Goal: Information Seeking & Learning: Learn about a topic

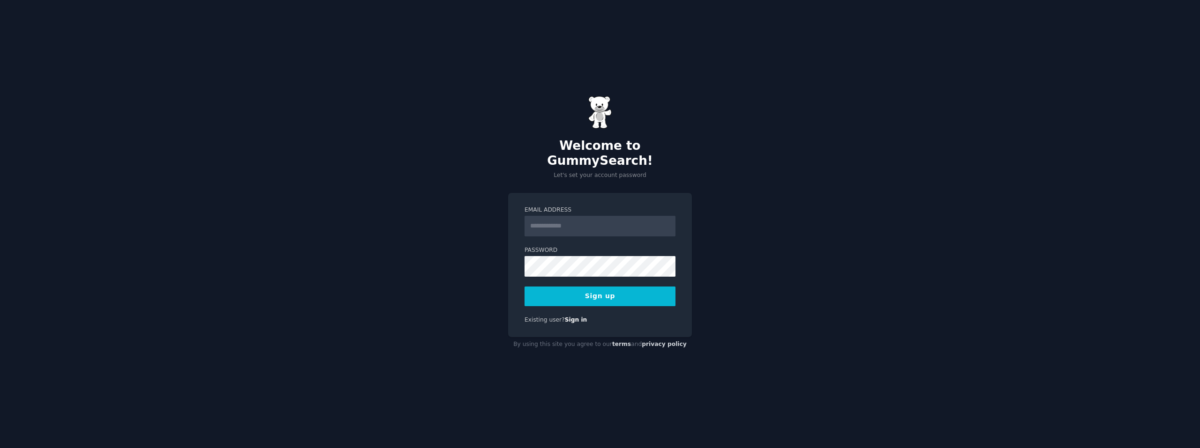
click at [566, 221] on input "Email Address" at bounding box center [599, 226] width 151 height 21
type input "**********"
click at [593, 292] on button "Sign up" at bounding box center [599, 297] width 151 height 20
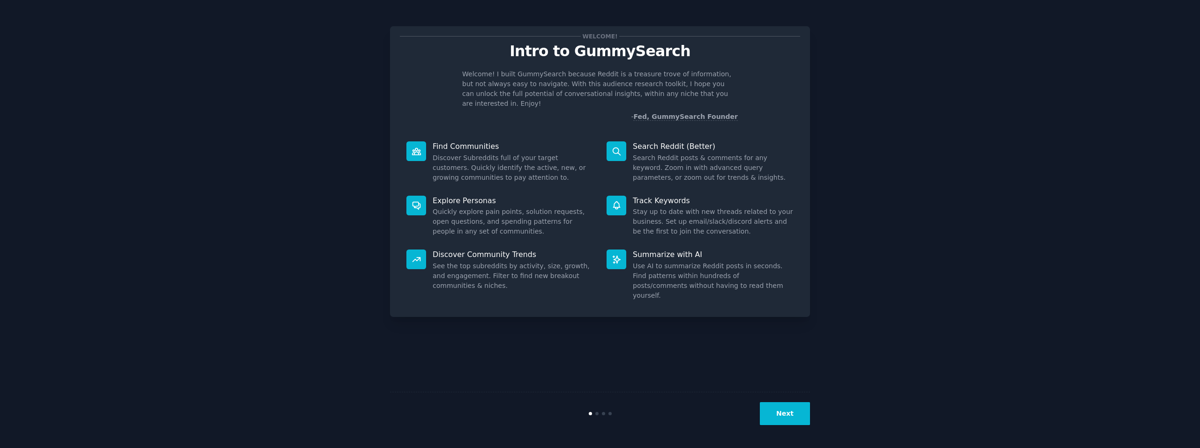
click at [785, 408] on button "Next" at bounding box center [785, 413] width 50 height 23
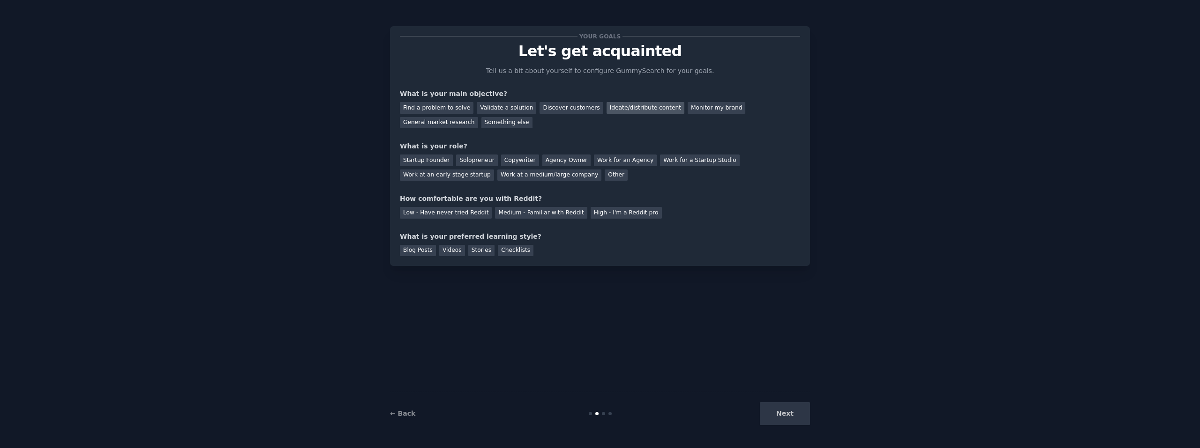
click at [629, 109] on div "Ideate/distribute content" at bounding box center [645, 108] width 78 height 12
click at [700, 109] on div "Monitor my brand" at bounding box center [716, 108] width 58 height 12
click at [509, 112] on div "Validate a solution" at bounding box center [507, 108] width 60 height 12
click at [604, 178] on div "Other" at bounding box center [615, 176] width 23 height 12
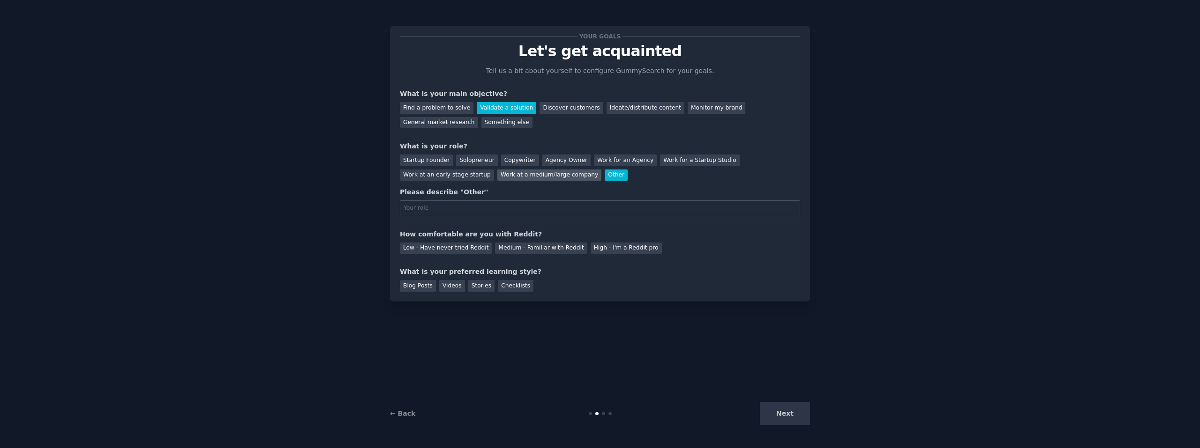
click at [497, 173] on div "Work at a medium/large company" at bounding box center [549, 176] width 104 height 12
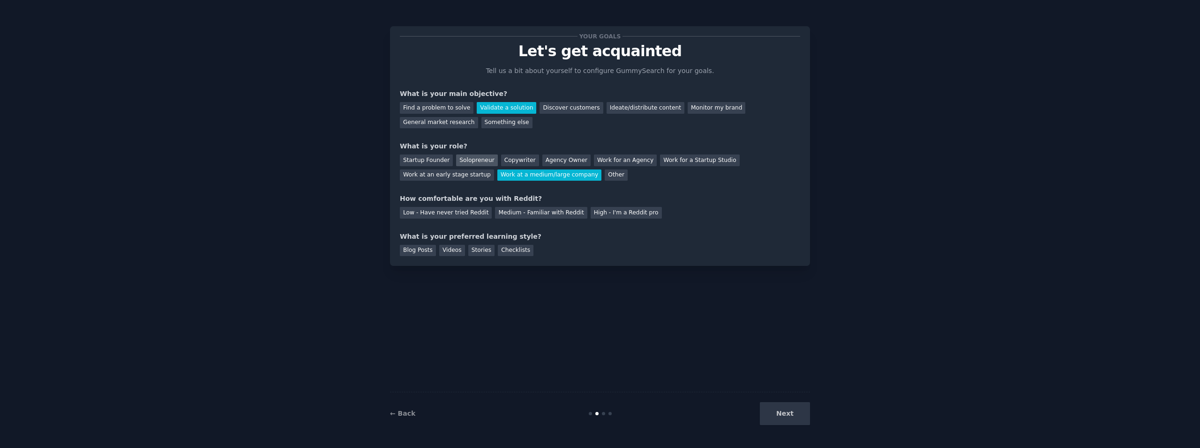
click at [480, 161] on div "Solopreneur" at bounding box center [476, 161] width 41 height 12
click at [460, 214] on div "Low - Have never tried Reddit" at bounding box center [446, 213] width 92 height 12
click at [516, 213] on div "Medium - Familiar with Reddit" at bounding box center [541, 213] width 92 height 12
click at [420, 251] on div "Blog Posts" at bounding box center [418, 251] width 36 height 12
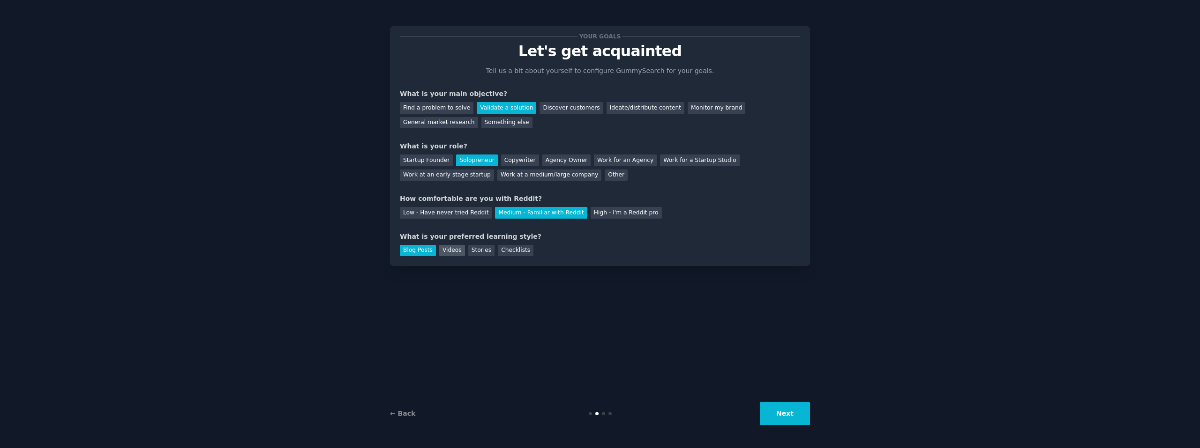
click at [456, 255] on div "Videos" at bounding box center [452, 251] width 26 height 12
click at [474, 250] on div "Stories" at bounding box center [481, 251] width 26 height 12
click at [781, 416] on button "Next" at bounding box center [785, 413] width 50 height 23
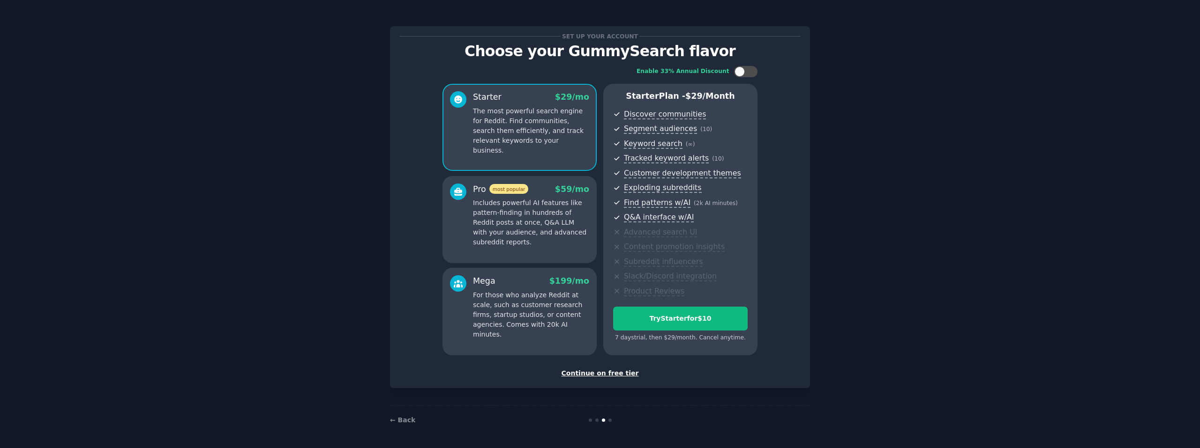
click at [610, 375] on div "Continue on free tier" at bounding box center [600, 374] width 400 height 10
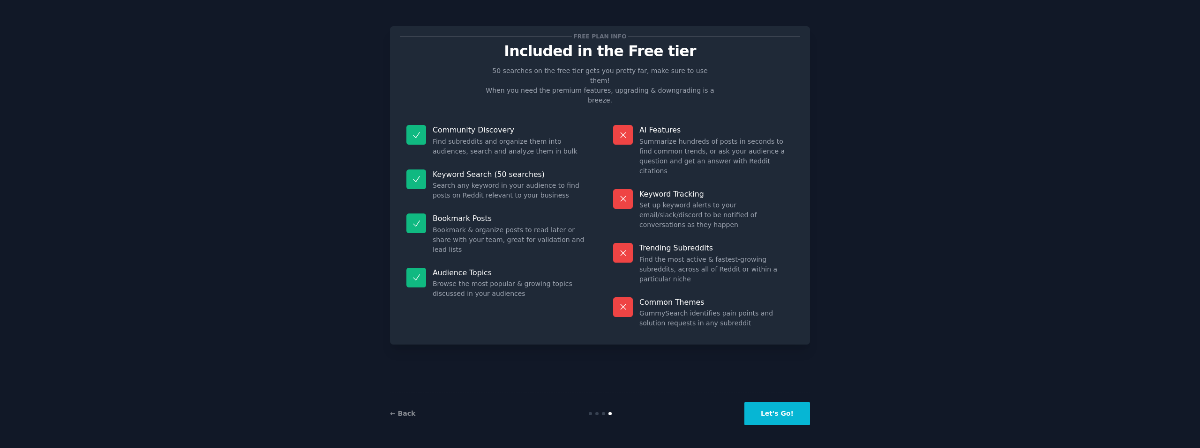
click at [773, 410] on button "Let's Go!" at bounding box center [777, 413] width 66 height 23
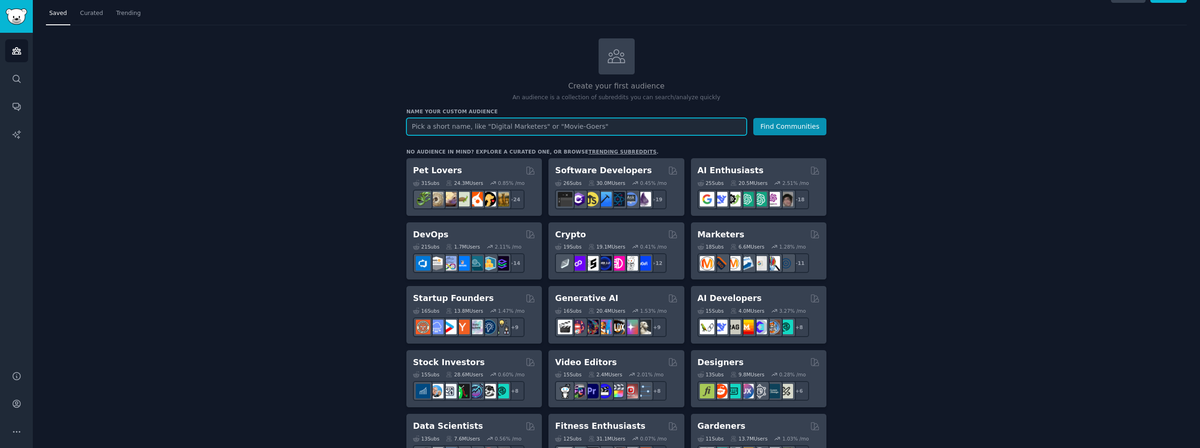
scroll to position [47, 0]
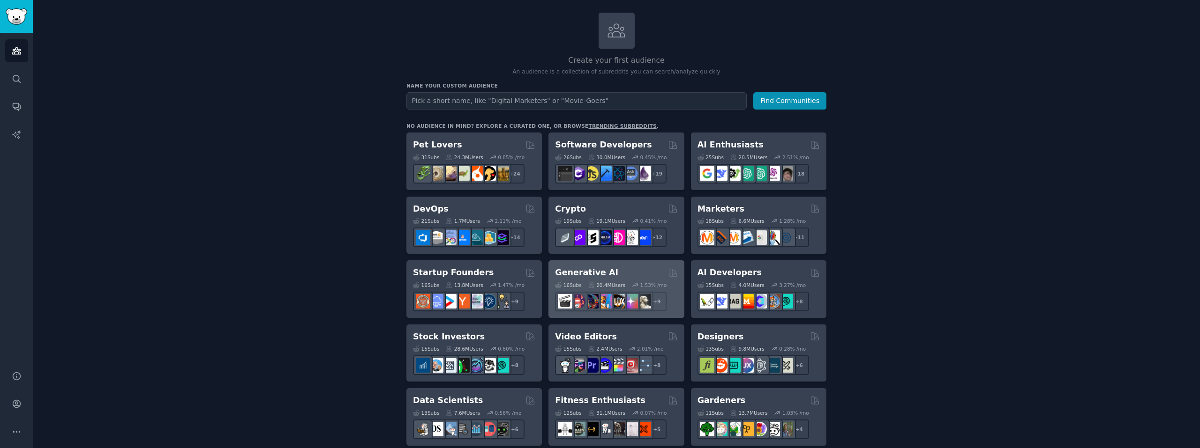
click at [604, 271] on div "Generative AI" at bounding box center [616, 273] width 122 height 12
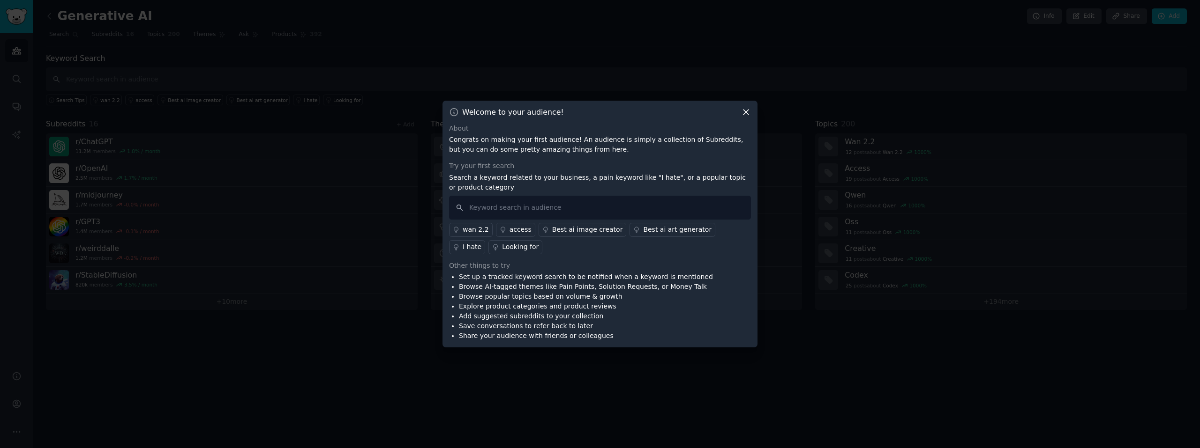
click at [746, 112] on icon at bounding box center [745, 112] width 5 height 5
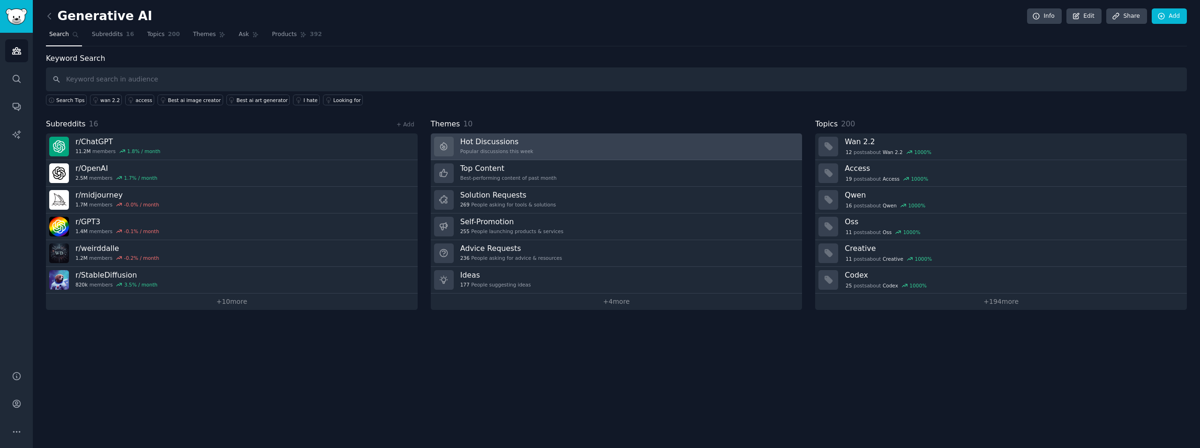
click at [535, 149] on link "Hot Discussions Popular discussions this week" at bounding box center [617, 147] width 372 height 27
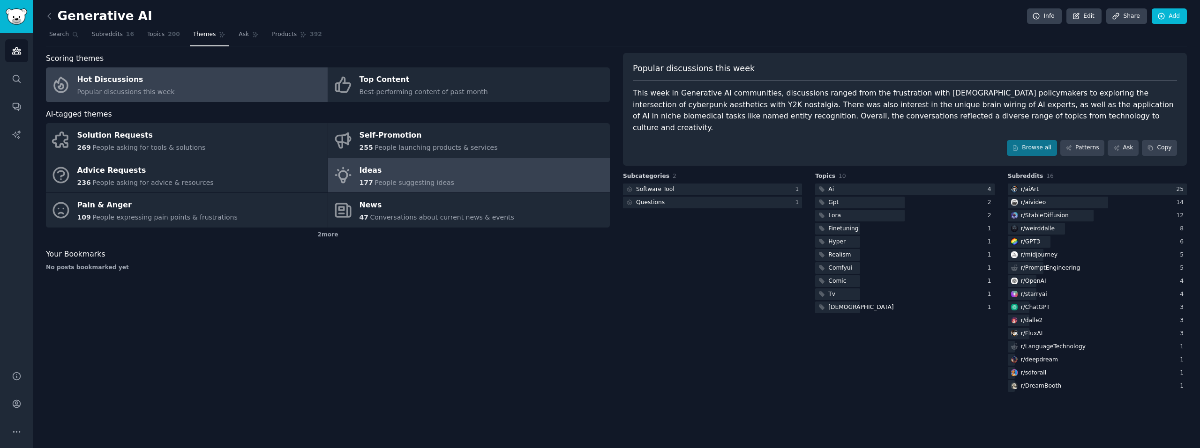
click at [412, 184] on span "People suggesting ideas" at bounding box center [414, 182] width 80 height 7
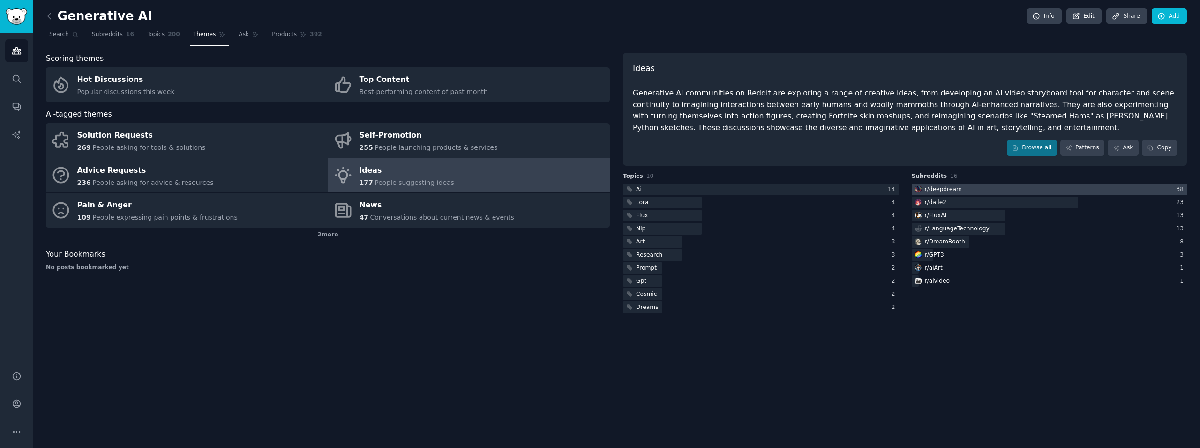
click at [965, 193] on div at bounding box center [1049, 190] width 276 height 12
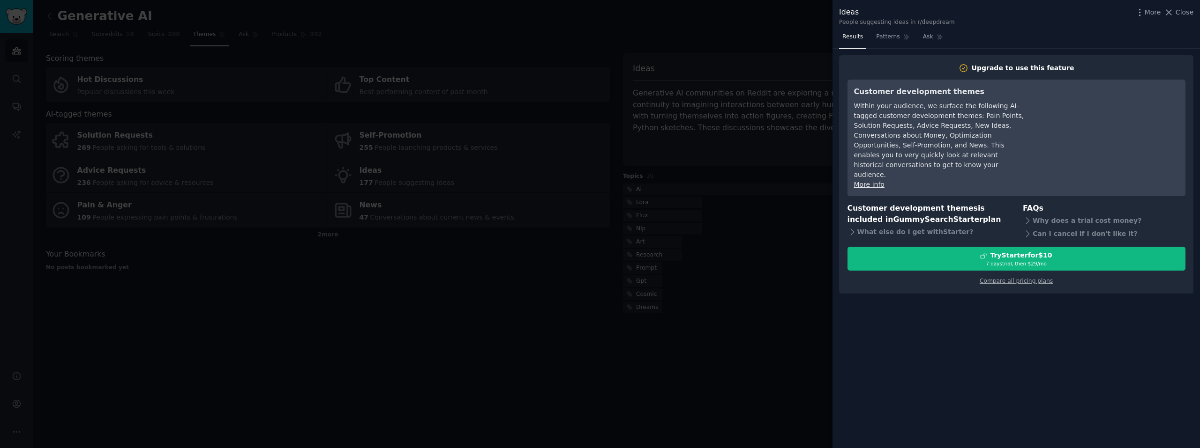
click at [765, 284] on div at bounding box center [600, 224] width 1200 height 448
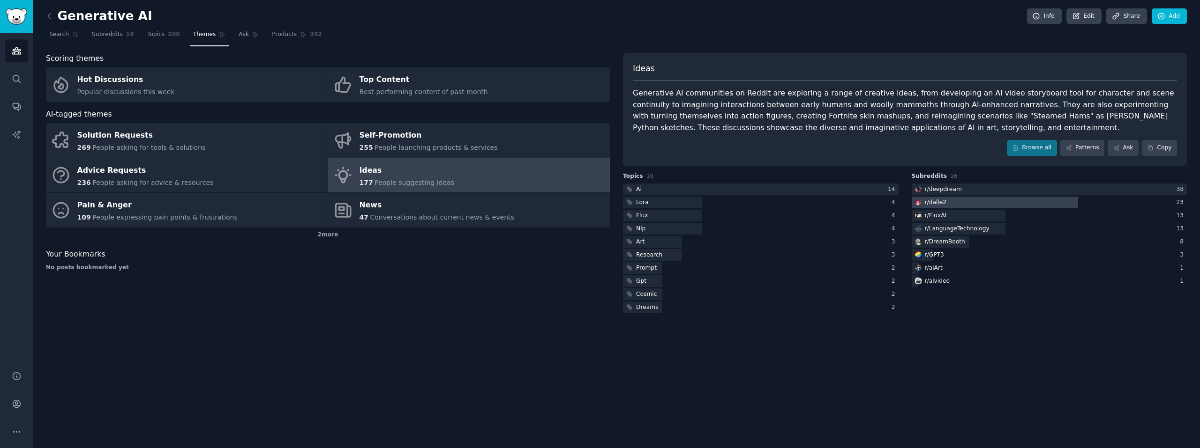
click at [941, 206] on div "r/ dalle2" at bounding box center [935, 203] width 22 height 8
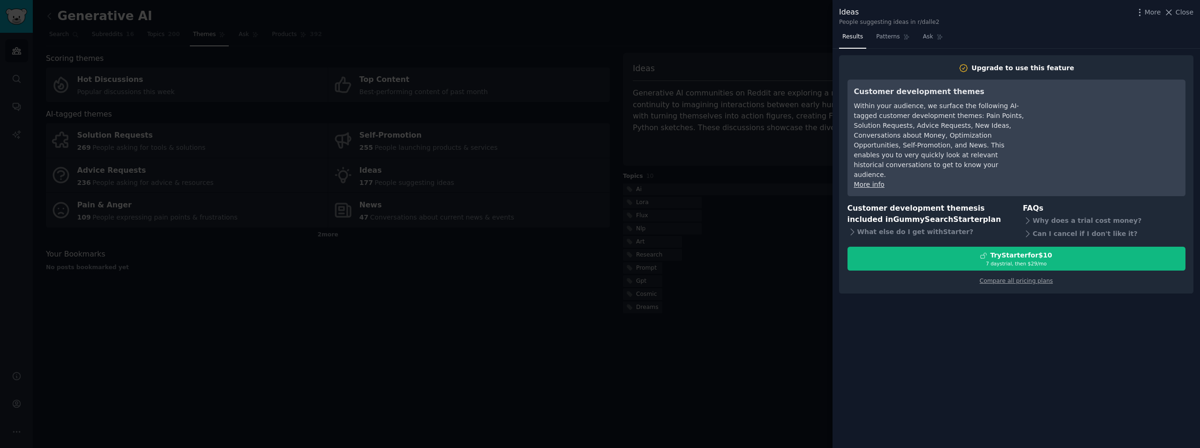
click at [812, 277] on div at bounding box center [600, 224] width 1200 height 448
